Goal: Information Seeking & Learning: Learn about a topic

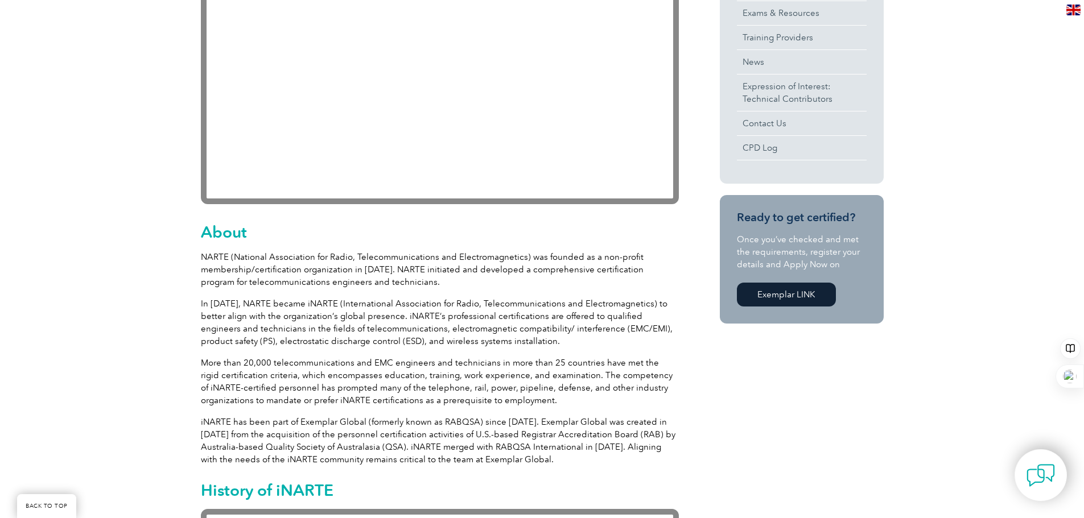
scroll to position [60, 0]
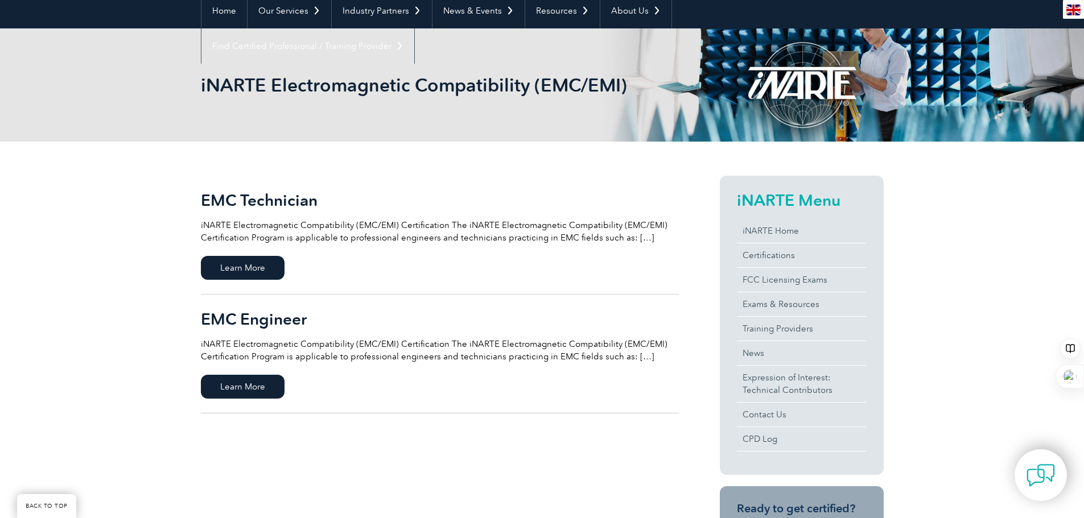
scroll to position [171, 0]
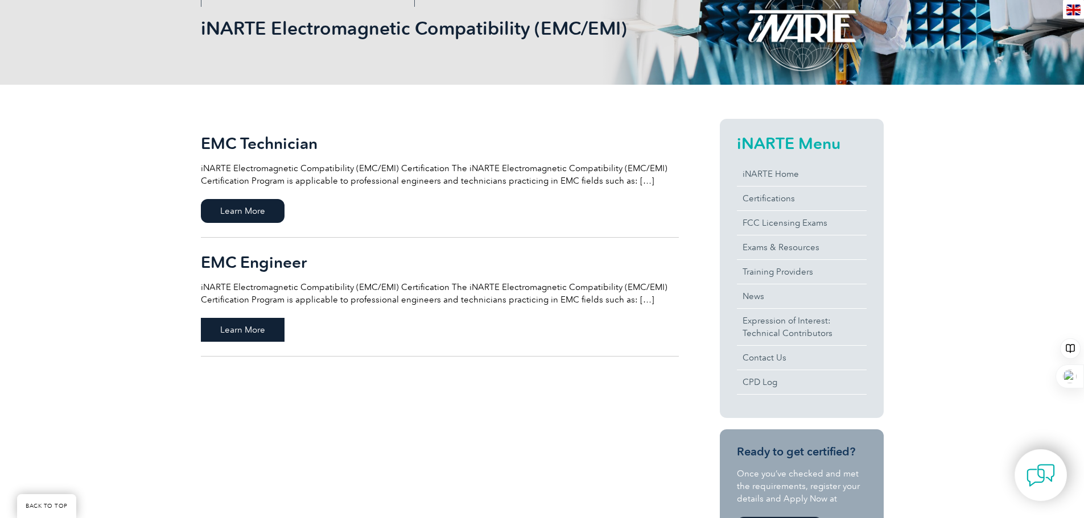
click at [263, 330] on span "Learn More" at bounding box center [243, 330] width 84 height 24
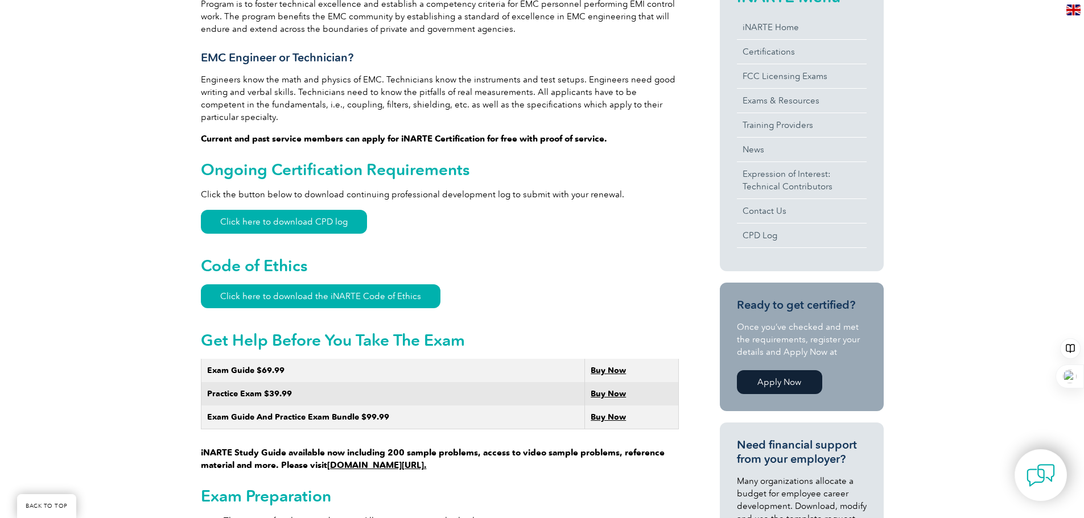
scroll to position [512, 0]
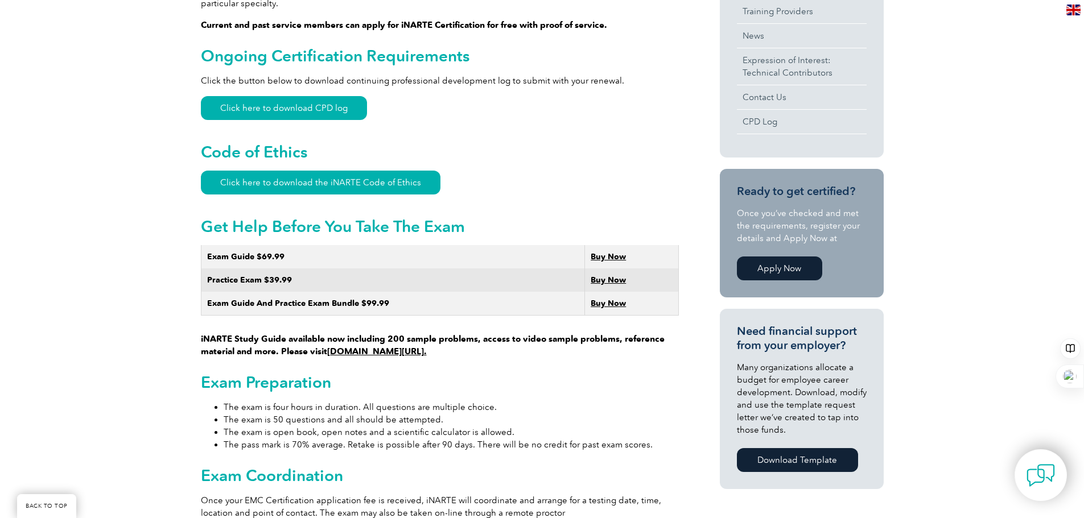
click at [602, 275] on strong "Buy Now" at bounding box center [608, 280] width 35 height 10
click at [602, 252] on strong "Buy Now" at bounding box center [608, 257] width 35 height 10
click at [375, 347] on link "www.learnemc.com/inarte." at bounding box center [377, 352] width 100 height 10
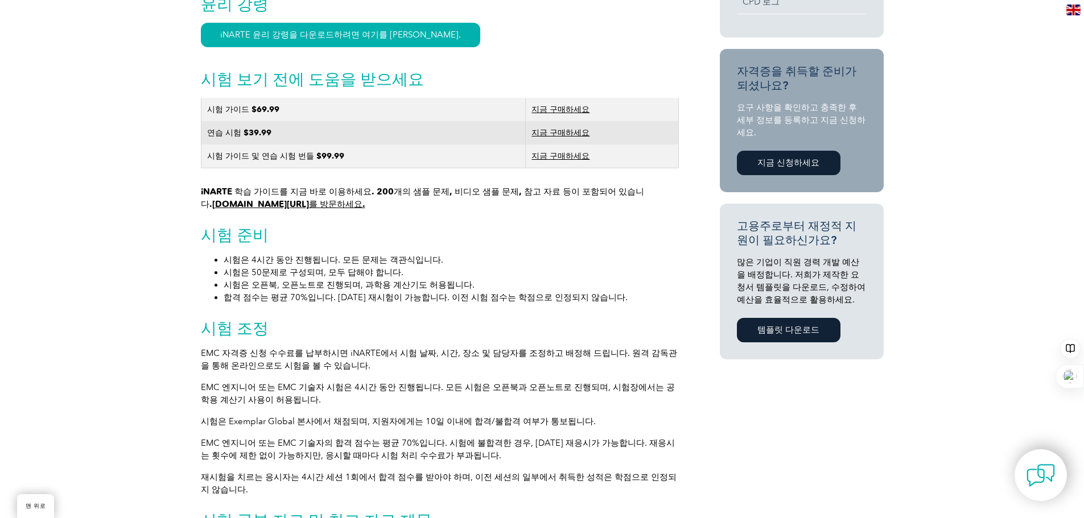
scroll to position [607, 0]
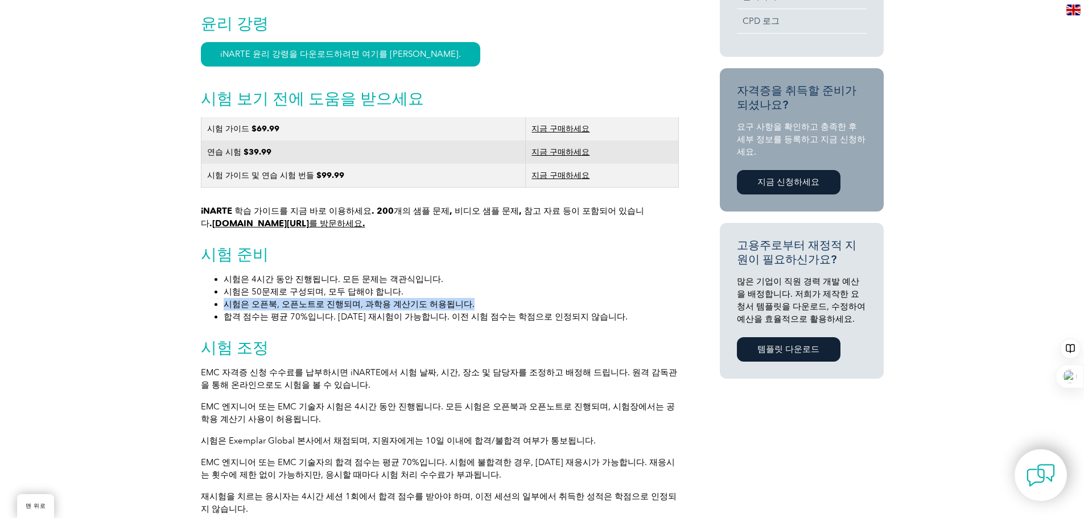
drag, startPoint x: 226, startPoint y: 307, endPoint x: 457, endPoint y: 310, distance: 230.5
click at [457, 310] on li "시험은 오픈북, 오픈노트로 진행되며, 과학용 계산기도 허용됩니다." at bounding box center [451, 304] width 455 height 13
click at [319, 333] on div "일반 개요 iNARTE 전자파 적합성(EMC/EMI) 인증 iNARTE 전자파 적합성(EMC/EMI) 인증 프로그램은 본딩, 차폐, 접지, E…" at bounding box center [440, 381] width 478 height 1390
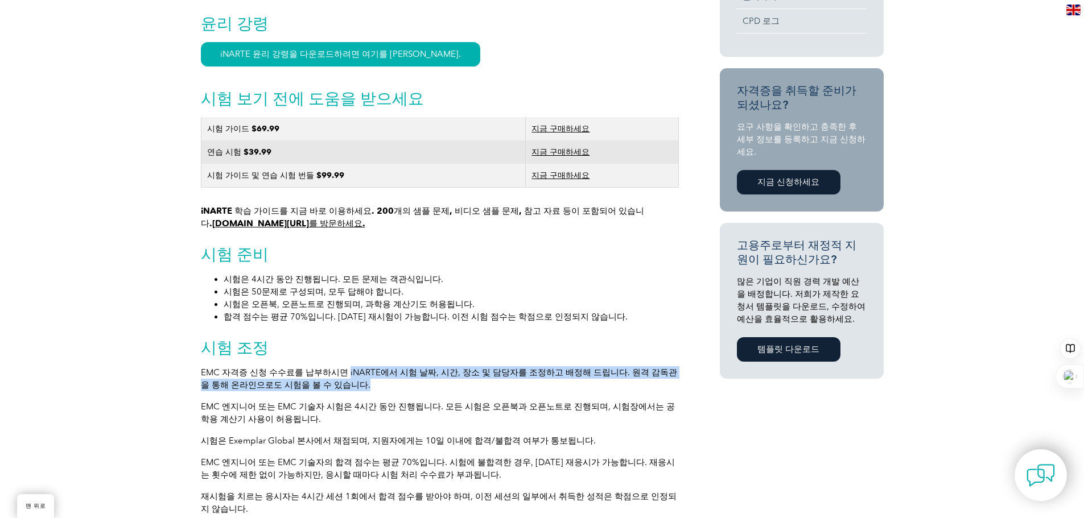
drag, startPoint x: 339, startPoint y: 374, endPoint x: 344, endPoint y: 392, distance: 17.8
click at [344, 392] on p "EMC 자격증 신청 수수료를 납부하시면 iNARTE에서 시험 날짜, 시간, 장소 및 담당자를 조정하고 배정해 드립니다. 원격 감독관을 통해 온…" at bounding box center [440, 378] width 478 height 25
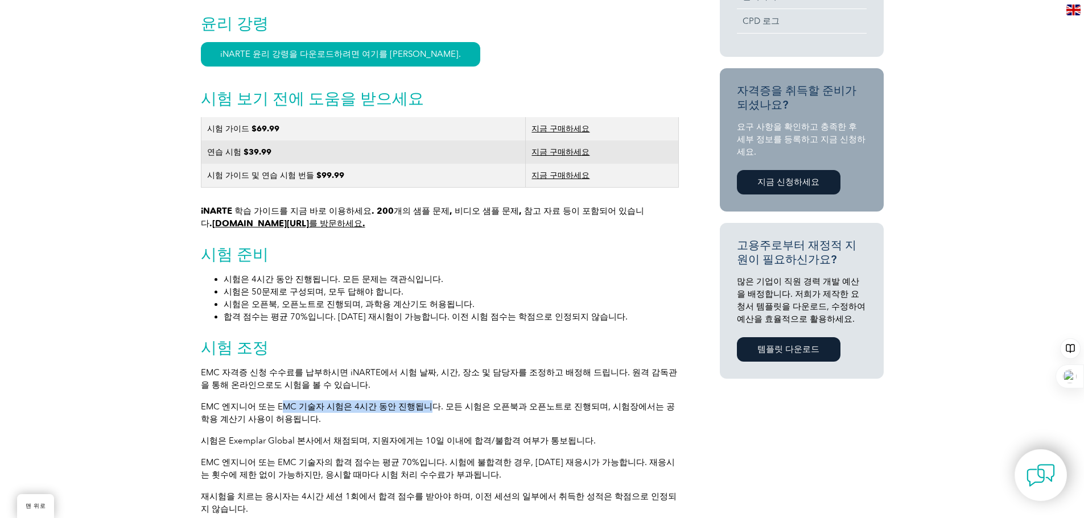
drag, startPoint x: 276, startPoint y: 411, endPoint x: 415, endPoint y: 415, distance: 138.9
click at [415, 415] on font "EMC 엔지니어 또는 EMC 기술자 시험은 4시간 동안 진행됩니다. 모든 시험은 오픈북과 오픈노트로 진행되며, 시험장에서는 공학용 계산기 사용…" at bounding box center [438, 413] width 474 height 23
click at [459, 412] on font "EMC 엔지니어 또는 EMC 기술자 시험은 4시간 동안 진행됩니다. 모든 시험은 오픈북과 오픈노트로 진행되며, 시험장에서는 공학용 계산기 사용…" at bounding box center [438, 413] width 474 height 23
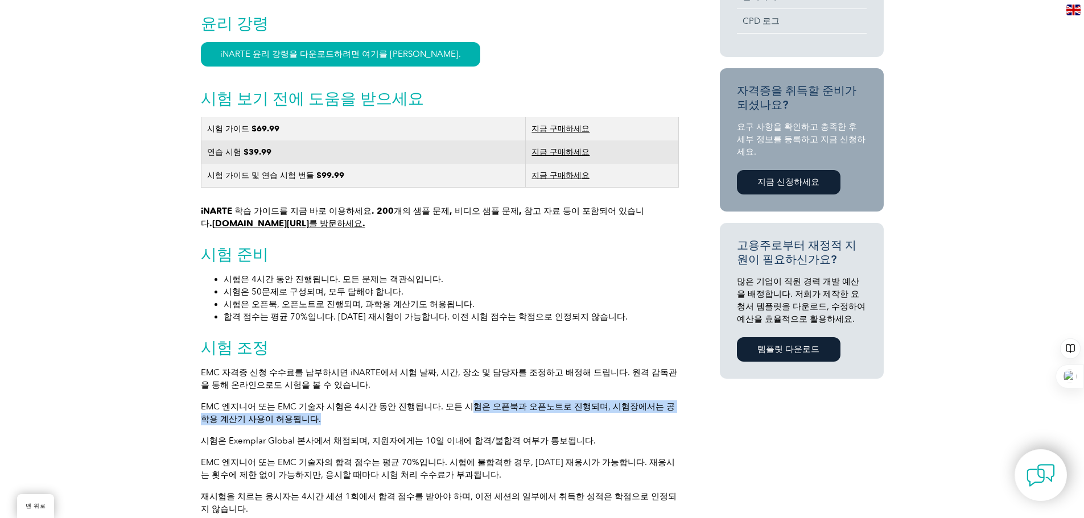
drag, startPoint x: 454, startPoint y: 410, endPoint x: 553, endPoint y: 425, distance: 100.0
click at [553, 425] on p "EMC 엔지니어 또는 EMC 기술자 시험은 4시간 동안 진행됩니다. 모든 시험은 오픈북과 오픈노트로 진행되며, 시험장에서는 공학용 계산기 사용…" at bounding box center [440, 413] width 478 height 25
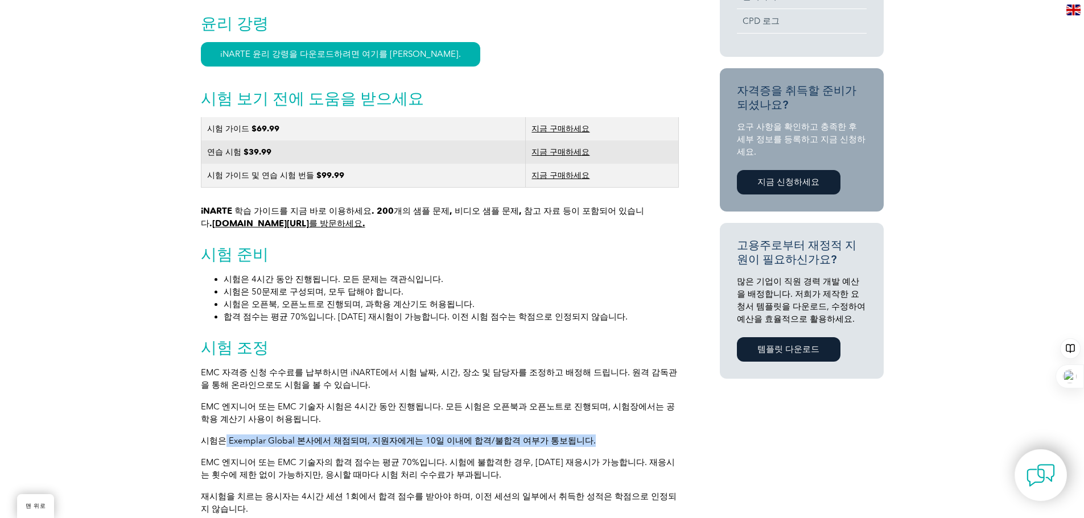
drag, startPoint x: 242, startPoint y: 444, endPoint x: 570, endPoint y: 447, distance: 327.2
click at [570, 447] on p "시험은 Exemplar Global 본사에서 채점되며, 지원자에게는 10일 이내에 합격/불합격 여부가 통보됩니다." at bounding box center [440, 441] width 478 height 13
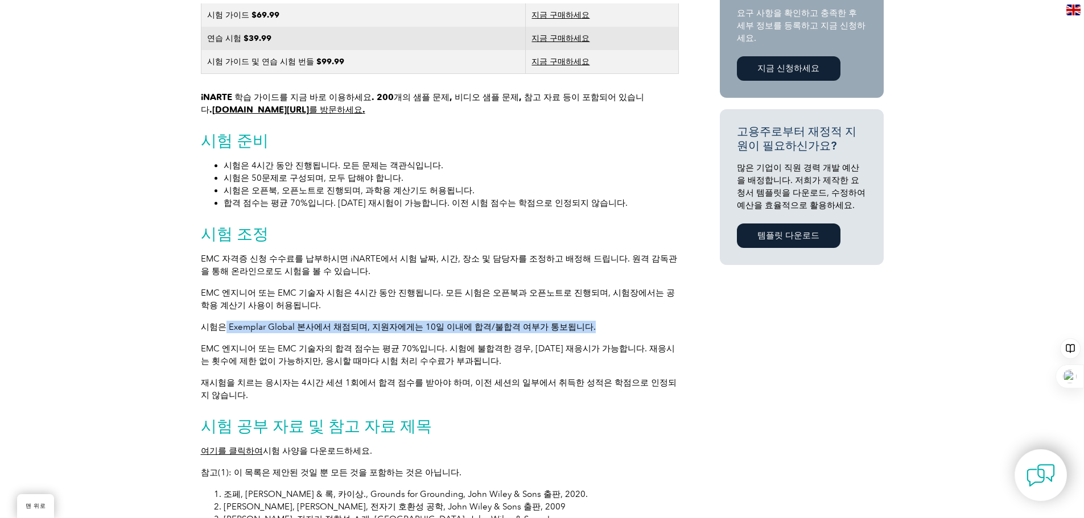
scroll to position [777, 0]
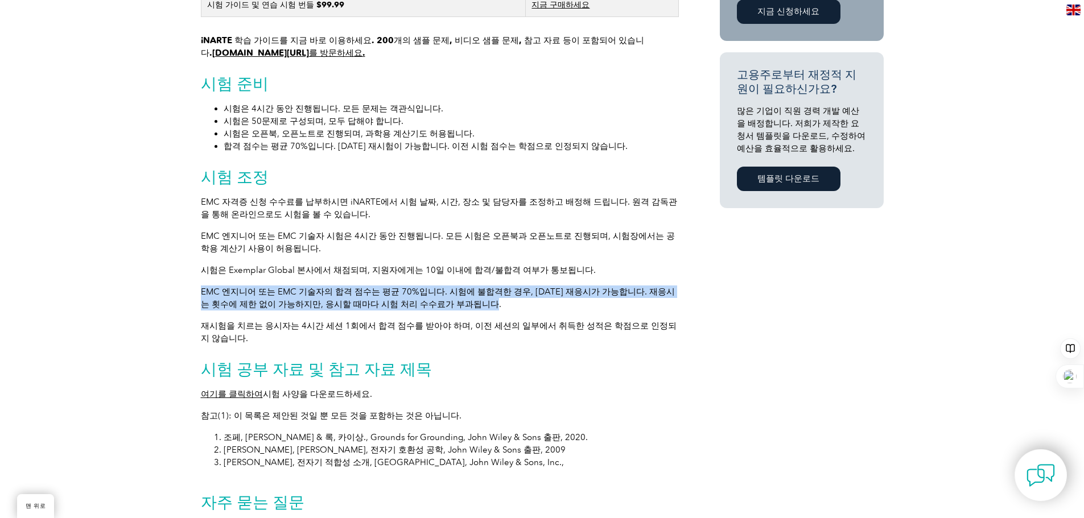
drag, startPoint x: 201, startPoint y: 295, endPoint x: 517, endPoint y: 310, distance: 316.2
click at [517, 310] on p "EMC 엔지니어 또는 EMC 기술자의 합격 점수는 평균 70%입니다. 시험에 불합격한 경우, 90일 후 재응시가 가능합니다. 재응시는 횟수에 …" at bounding box center [440, 298] width 478 height 25
click at [275, 308] on font "EMC 엔지니어 또는 EMC 기술자의 합격 점수는 평균 70%입니다. 시험에 불합격한 경우, 90일 후 재응시가 가능합니다. 재응시는 횟수에 …" at bounding box center [438, 298] width 474 height 23
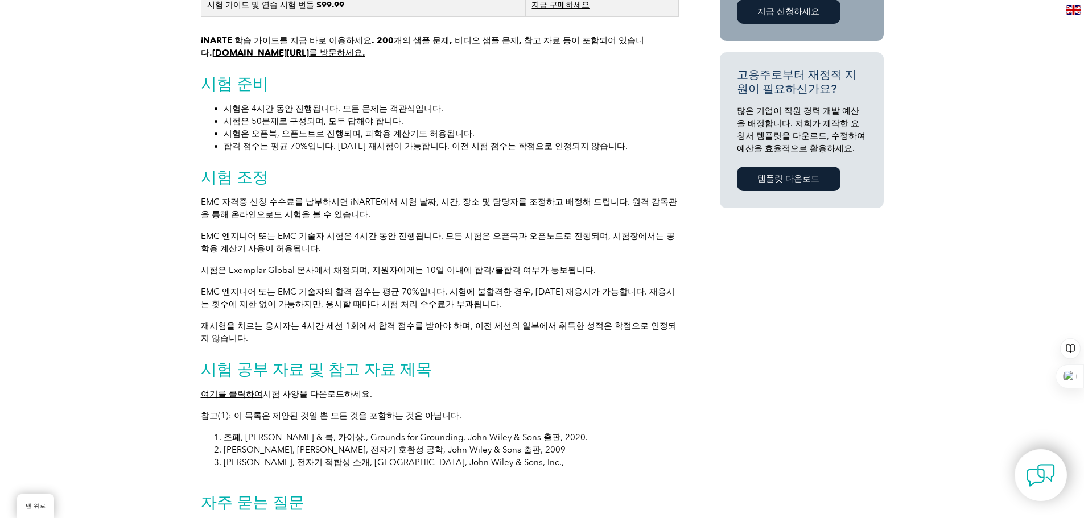
scroll to position [834, 0]
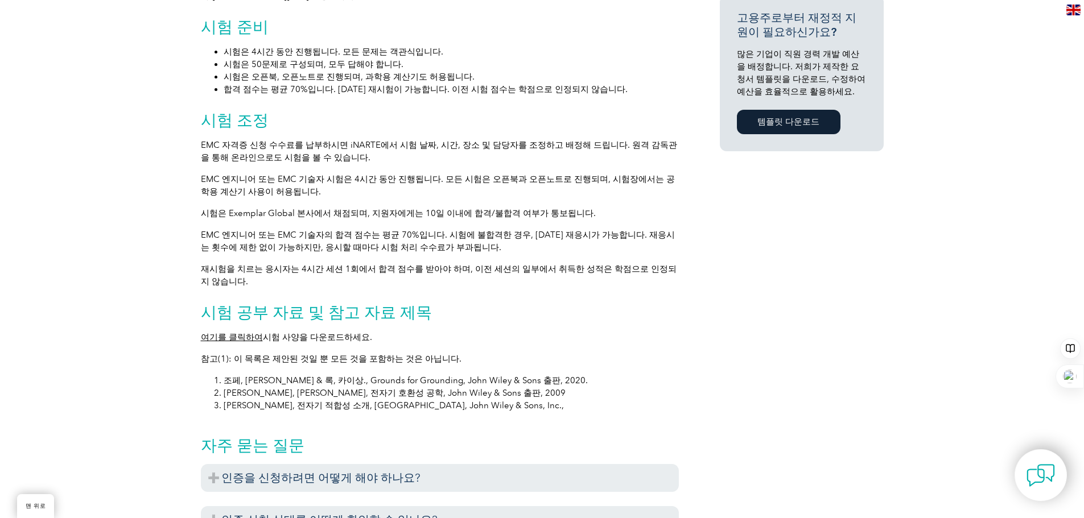
click at [239, 340] on font "여기를 클릭하여" at bounding box center [232, 337] width 62 height 10
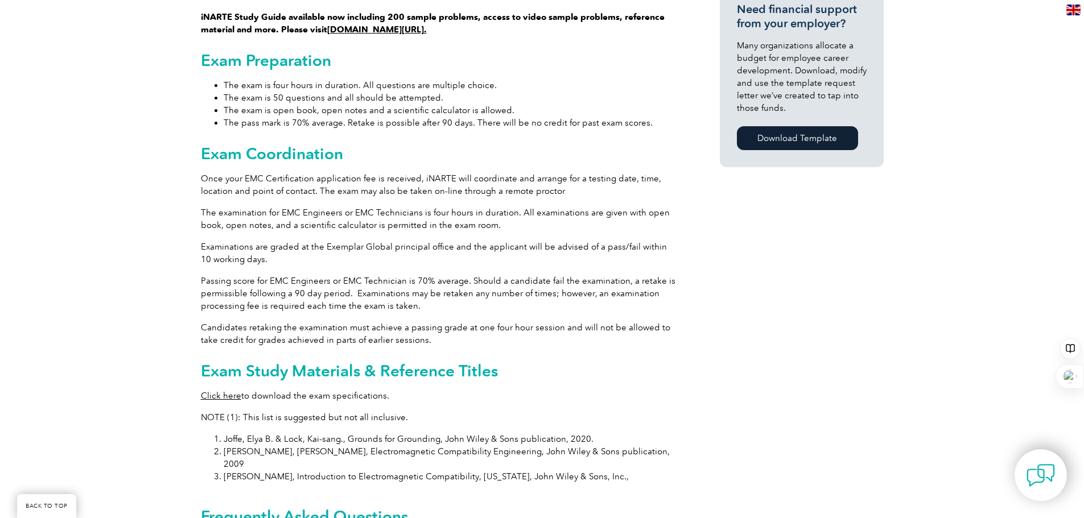
scroll to position [852, 0]
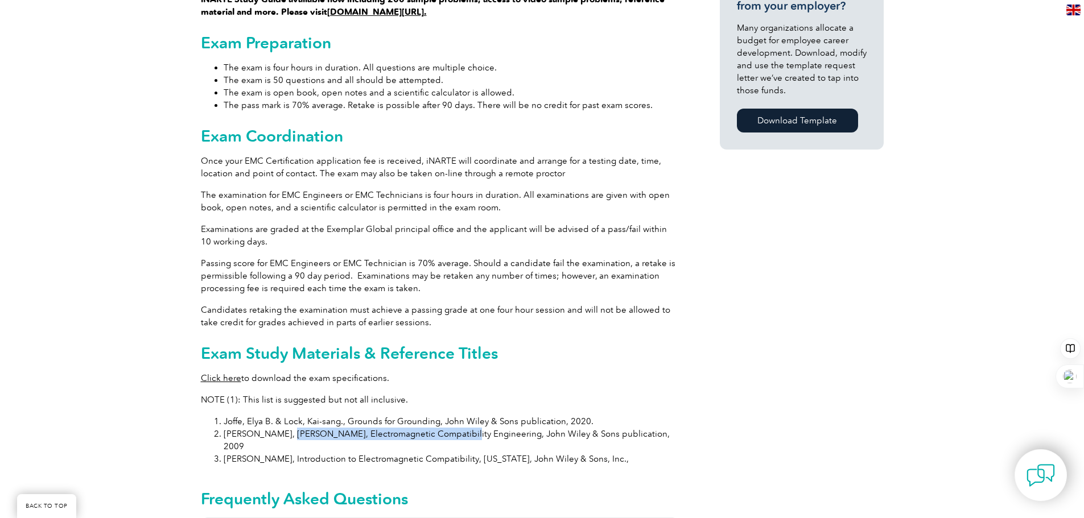
drag, startPoint x: 280, startPoint y: 420, endPoint x: 446, endPoint y: 424, distance: 166.2
click at [446, 428] on li "Ott, Henry W., Electromagnetic Compatibility Engineering, John Wiley & Sons pub…" at bounding box center [451, 440] width 455 height 25
copy li "Electromagnetic Compatibility Engineering"
drag, startPoint x: 343, startPoint y: 408, endPoint x: 435, endPoint y: 407, distance: 91.6
click at [435, 415] on li "Joffe, Elya B. & Lock, Kai-sang., Grounds for Grounding, John Wiley & Sons publ…" at bounding box center [451, 421] width 455 height 13
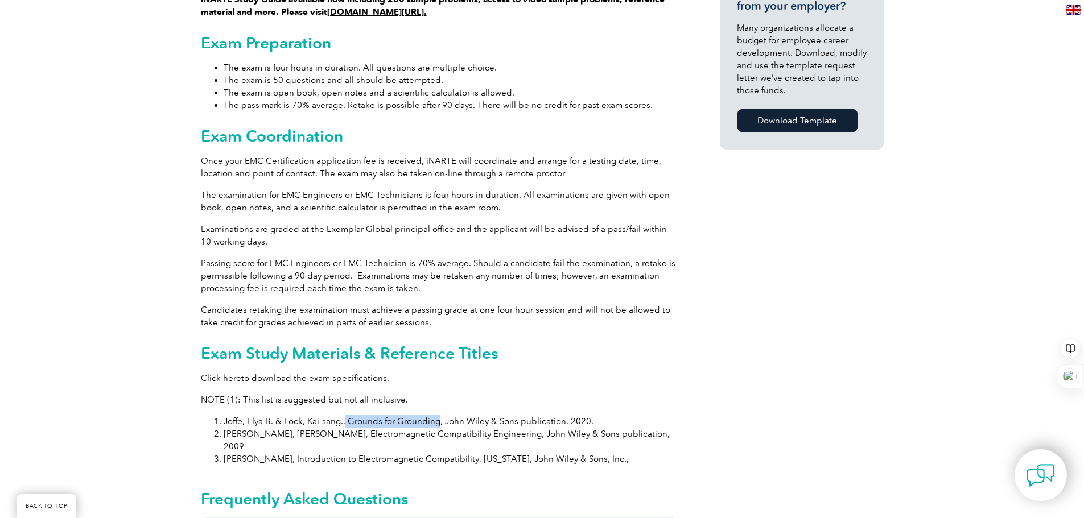
copy li "Grounds for Grounding"
drag, startPoint x: 286, startPoint y: 434, endPoint x: 463, endPoint y: 435, distance: 177.6
click at [463, 453] on li "Paul, Clayton R., Introduction to Electromagnetic Compatibility, New York, John…" at bounding box center [451, 459] width 455 height 13
copy li "Introduction to Electromagnetic Compatibility"
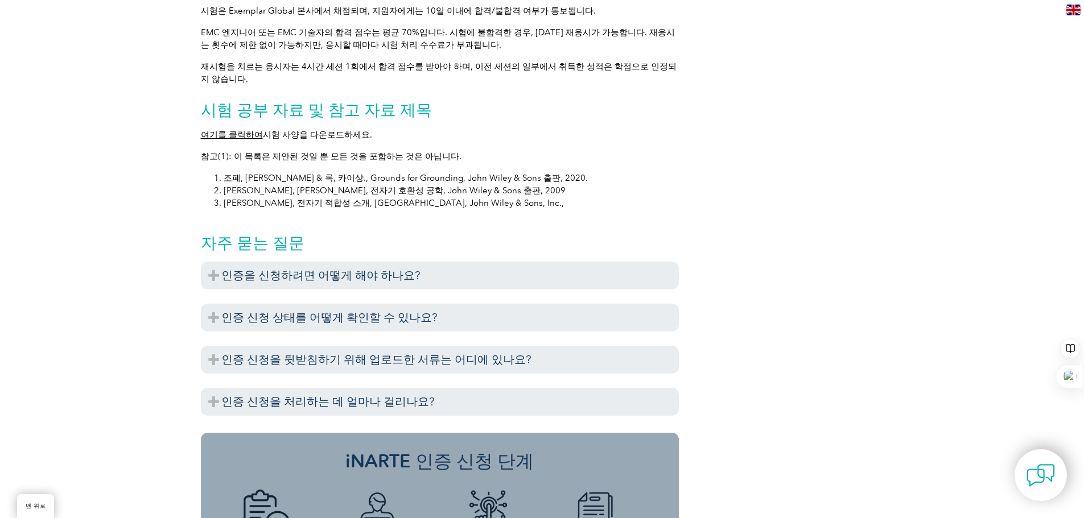
scroll to position [809, 0]
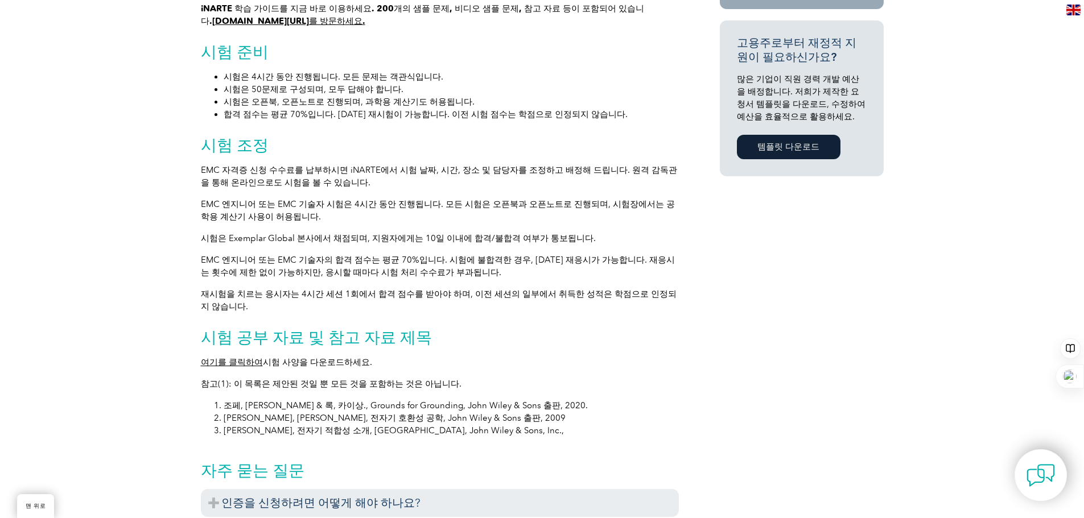
click at [233, 363] on font "여기를 클릭하여" at bounding box center [232, 362] width 62 height 10
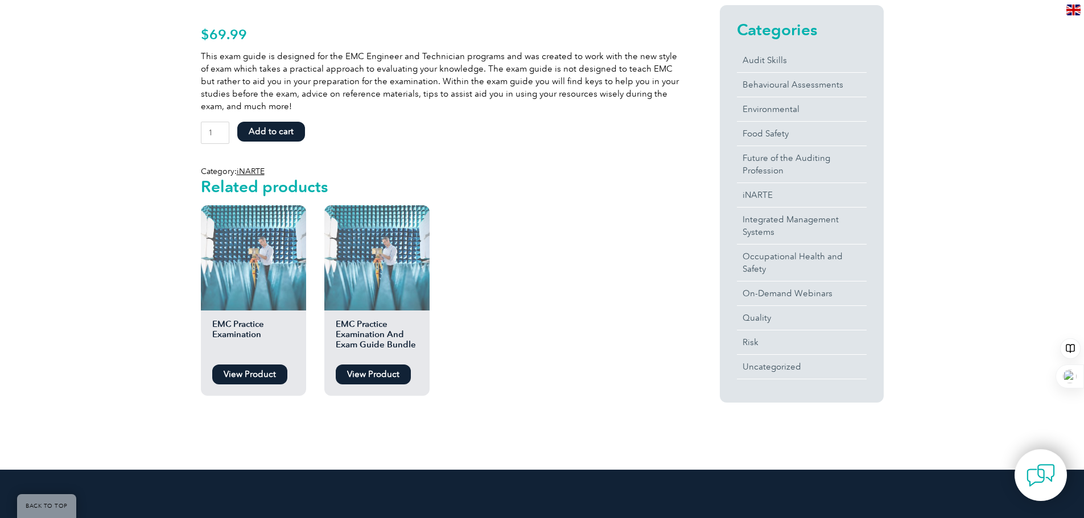
scroll to position [171, 0]
